Goal: Book appointment/travel/reservation

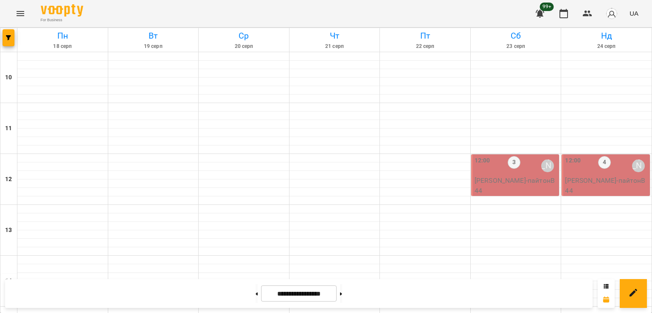
scroll to position [340, 0]
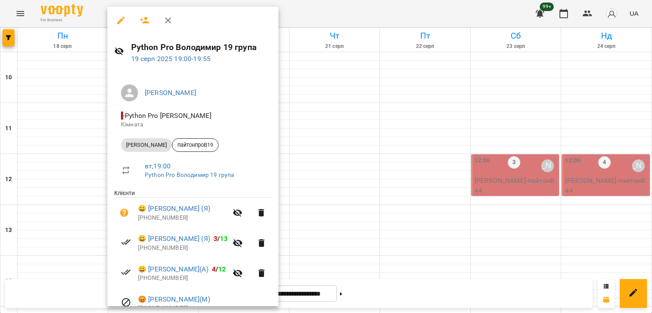
click at [400, 185] on div at bounding box center [326, 156] width 652 height 313
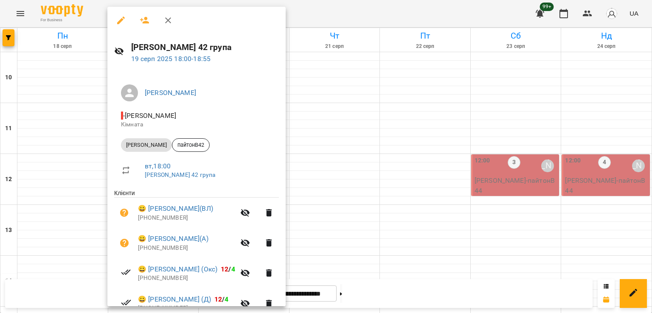
click at [399, 142] on div at bounding box center [326, 156] width 652 height 313
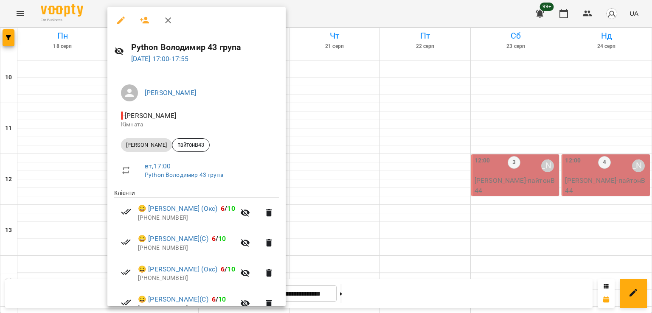
click at [360, 130] on div at bounding box center [326, 156] width 652 height 313
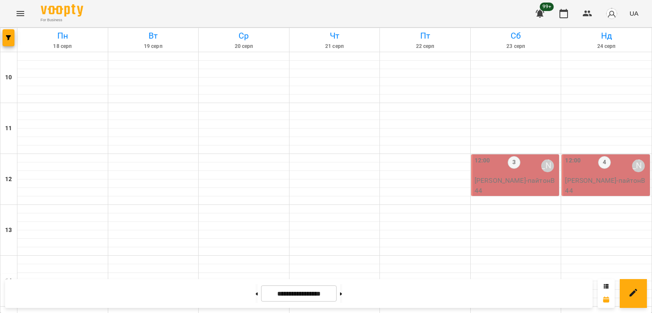
scroll to position [424, 0]
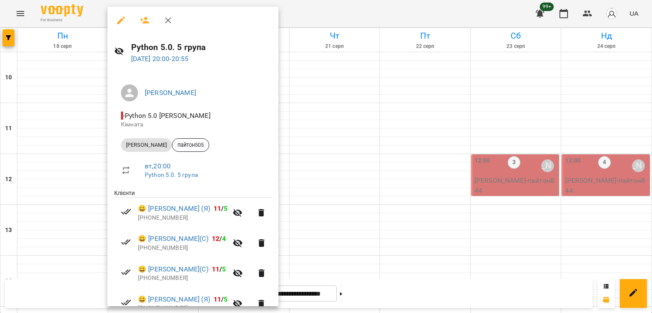
click at [70, 188] on div at bounding box center [326, 156] width 652 height 313
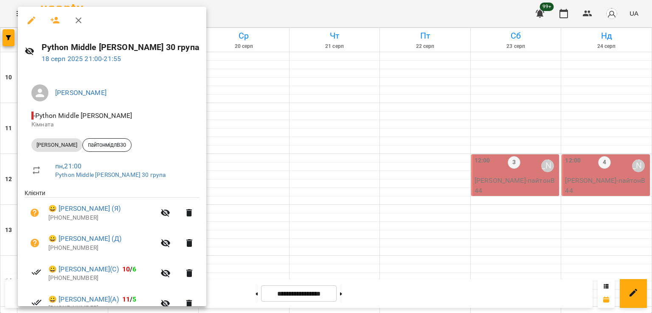
click at [241, 199] on div at bounding box center [326, 156] width 652 height 313
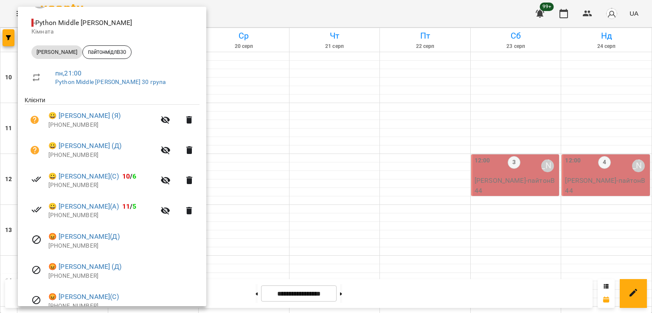
scroll to position [133, 0]
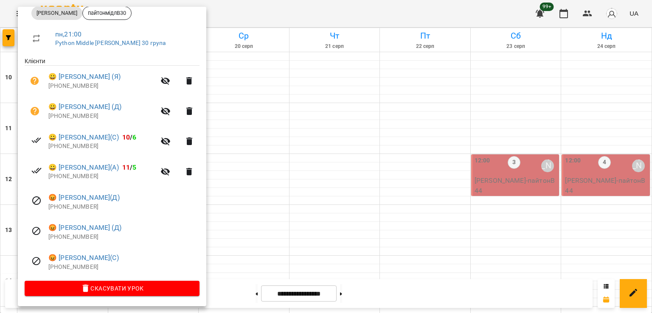
click at [252, 200] on div at bounding box center [326, 156] width 652 height 313
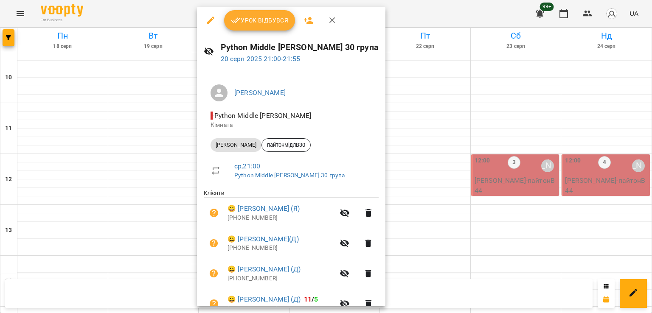
drag, startPoint x: 60, startPoint y: 196, endPoint x: 61, endPoint y: 204, distance: 7.7
click at [59, 197] on div at bounding box center [326, 156] width 652 height 313
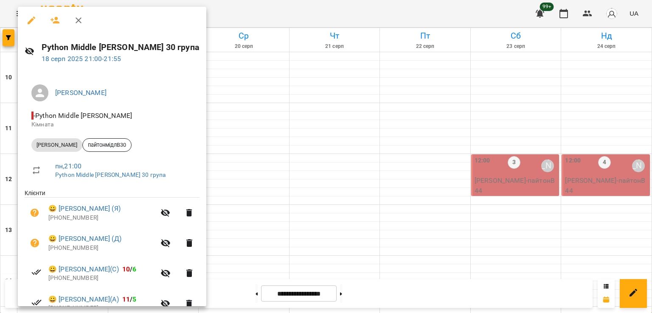
click at [278, 182] on div at bounding box center [326, 156] width 652 height 313
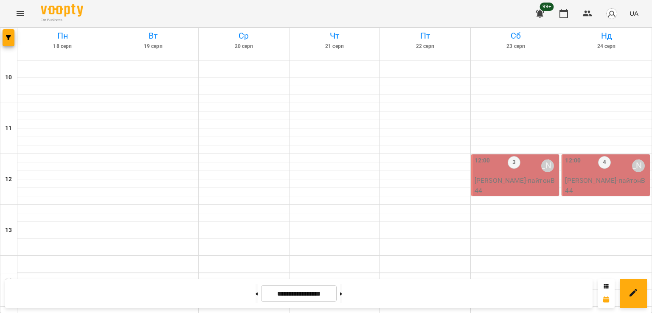
scroll to position [340, 0]
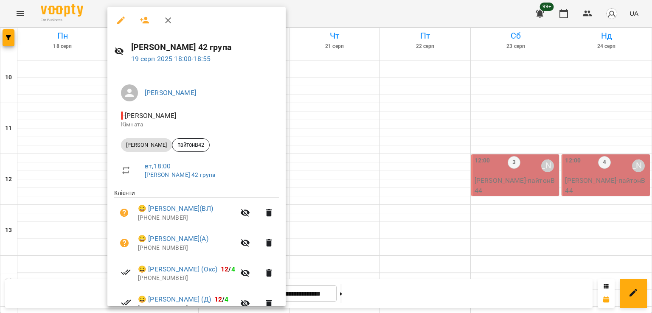
drag, startPoint x: 78, startPoint y: 132, endPoint x: 84, endPoint y: 126, distance: 8.1
click at [79, 132] on div at bounding box center [326, 156] width 652 height 313
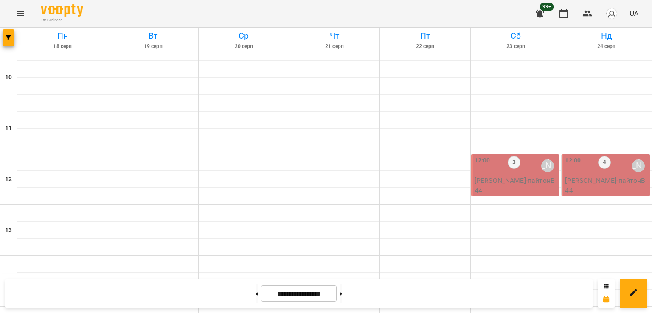
select select
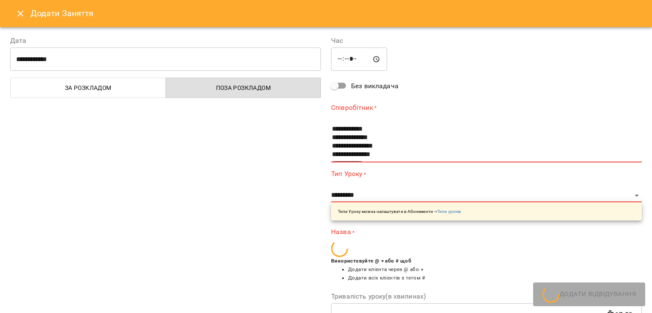
click at [20, 14] on icon "Close" at bounding box center [20, 13] width 10 height 10
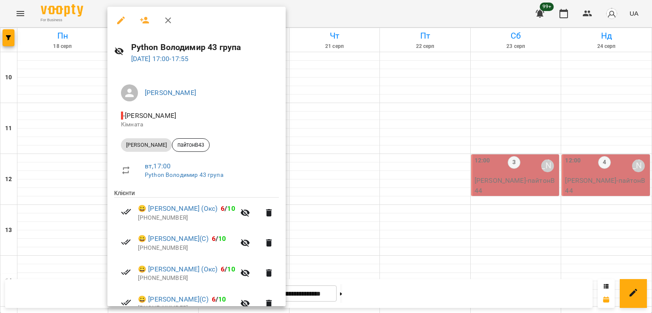
click at [59, 172] on div at bounding box center [326, 156] width 652 height 313
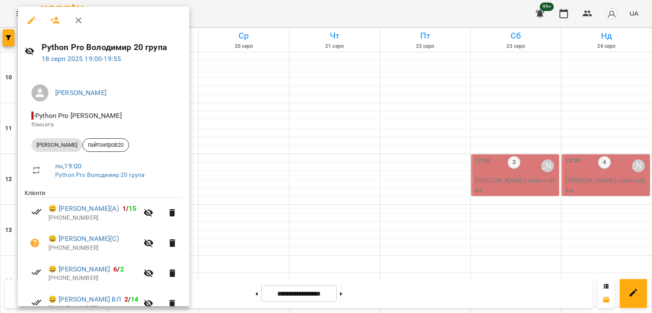
click at [238, 175] on div at bounding box center [326, 156] width 652 height 313
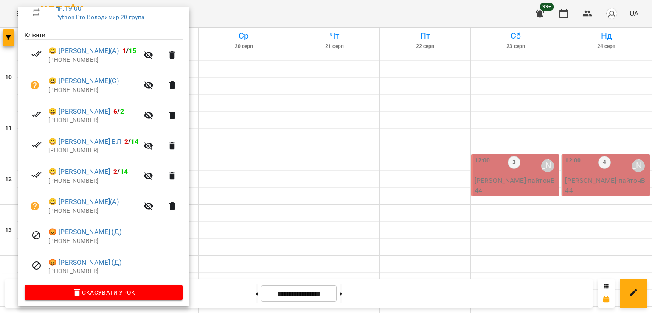
scroll to position [163, 0]
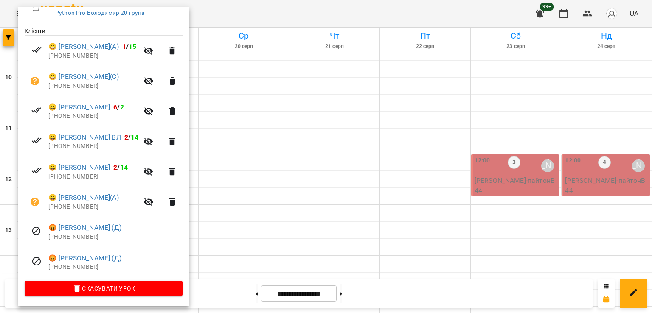
click at [273, 158] on div at bounding box center [326, 156] width 652 height 313
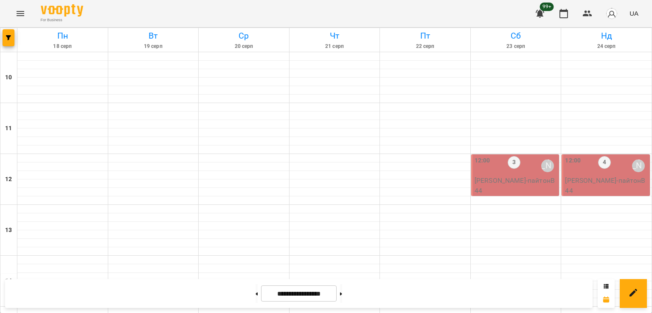
scroll to position [424, 0]
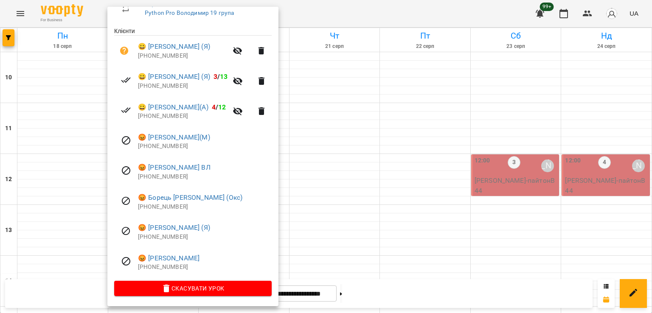
scroll to position [163, 0]
click at [337, 171] on div at bounding box center [326, 156] width 652 height 313
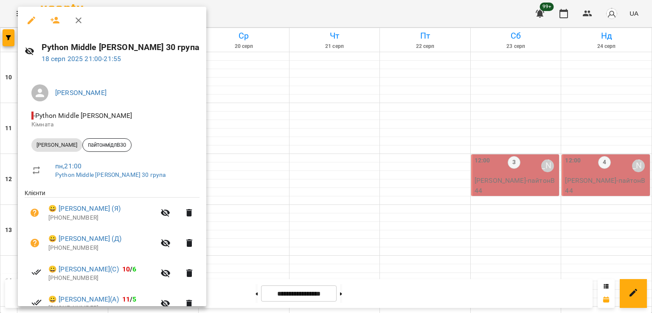
drag, startPoint x: 320, startPoint y: 170, endPoint x: 292, endPoint y: 147, distance: 36.2
click at [318, 165] on div at bounding box center [326, 156] width 652 height 313
